Goal: Transaction & Acquisition: Purchase product/service

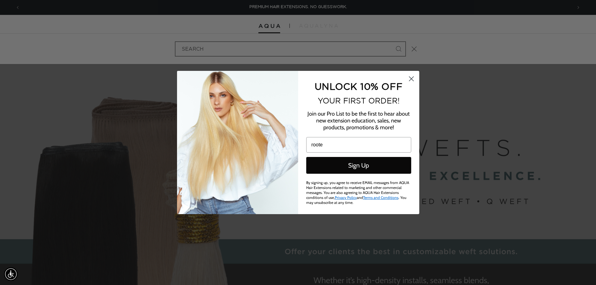
type input "rooted"
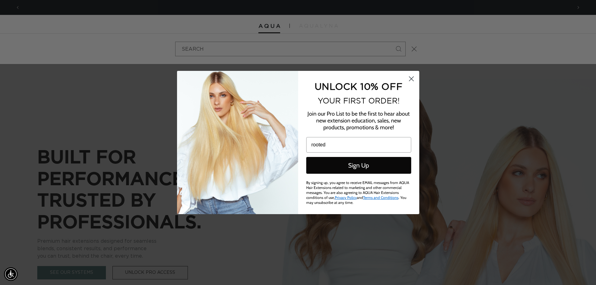
drag, startPoint x: 328, startPoint y: 145, endPoint x: 264, endPoint y: 138, distance: 64.7
click at [264, 138] on form "UNLOCK 10% OFF YOUR FIRST ORDER! Join our Pro List to be the first to hear abou…" at bounding box center [298, 142] width 242 height 143
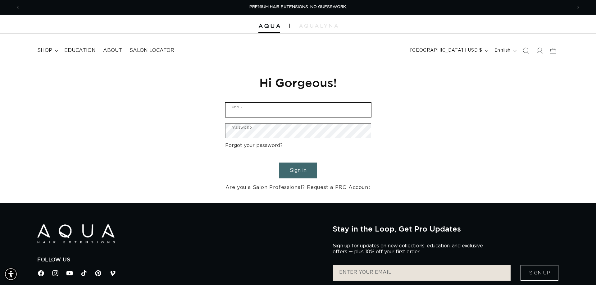
type input "barry@moxyspa.com"
click at [294, 169] on button "Sign in" at bounding box center [298, 170] width 38 height 16
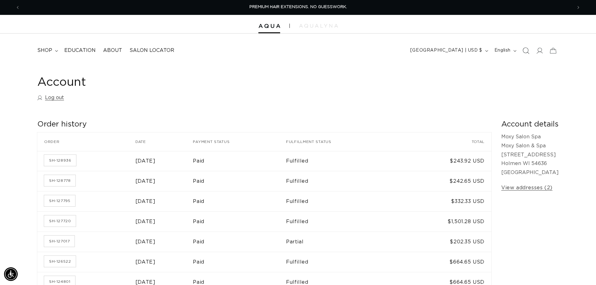
click at [527, 51] on icon "Search" at bounding box center [525, 50] width 7 height 7
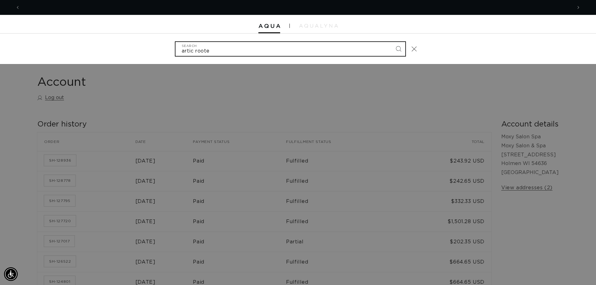
scroll to position [0, 1104]
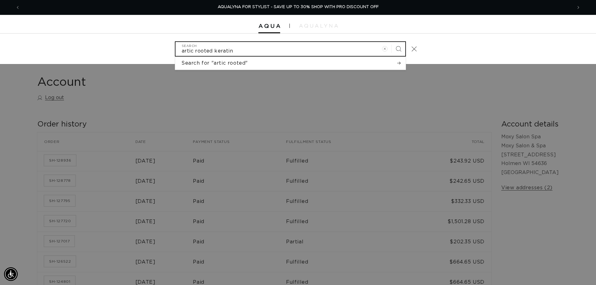
type input "artic rooted keratin"
click at [399, 48] on button "Search" at bounding box center [399, 49] width 14 height 14
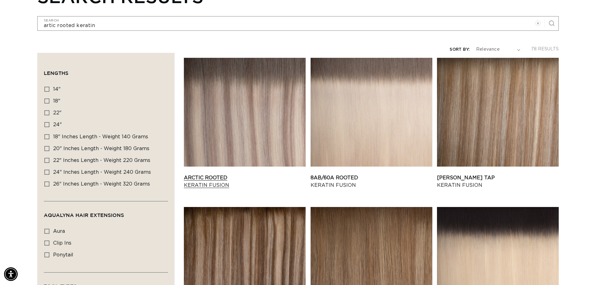
scroll to position [0, 552]
click at [209, 178] on link "Arctic Rooted Keratin Fusion" at bounding box center [245, 181] width 122 height 15
